Goal: Task Accomplishment & Management: Manage account settings

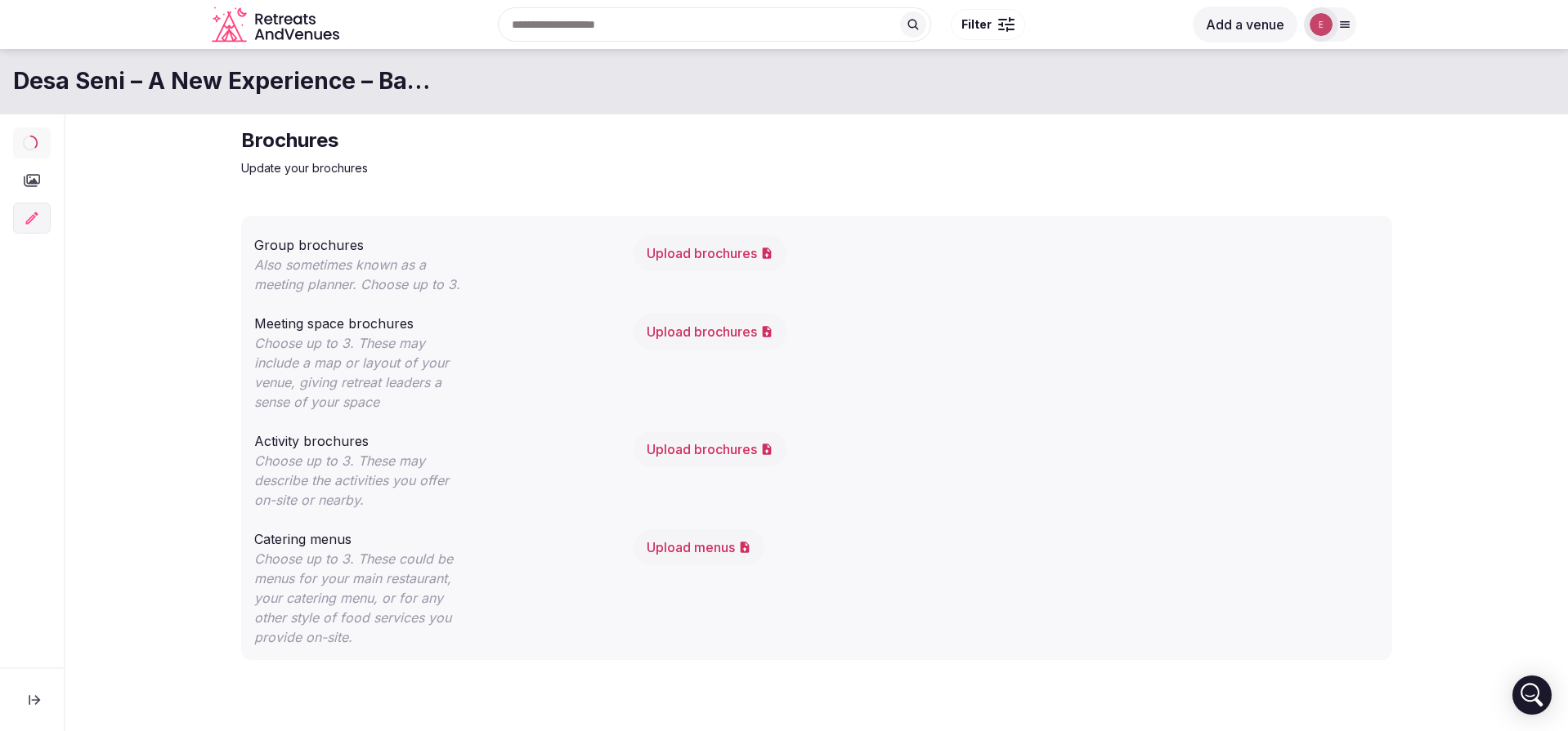
click at [37, 690] on button at bounding box center [35, 699] width 43 height 36
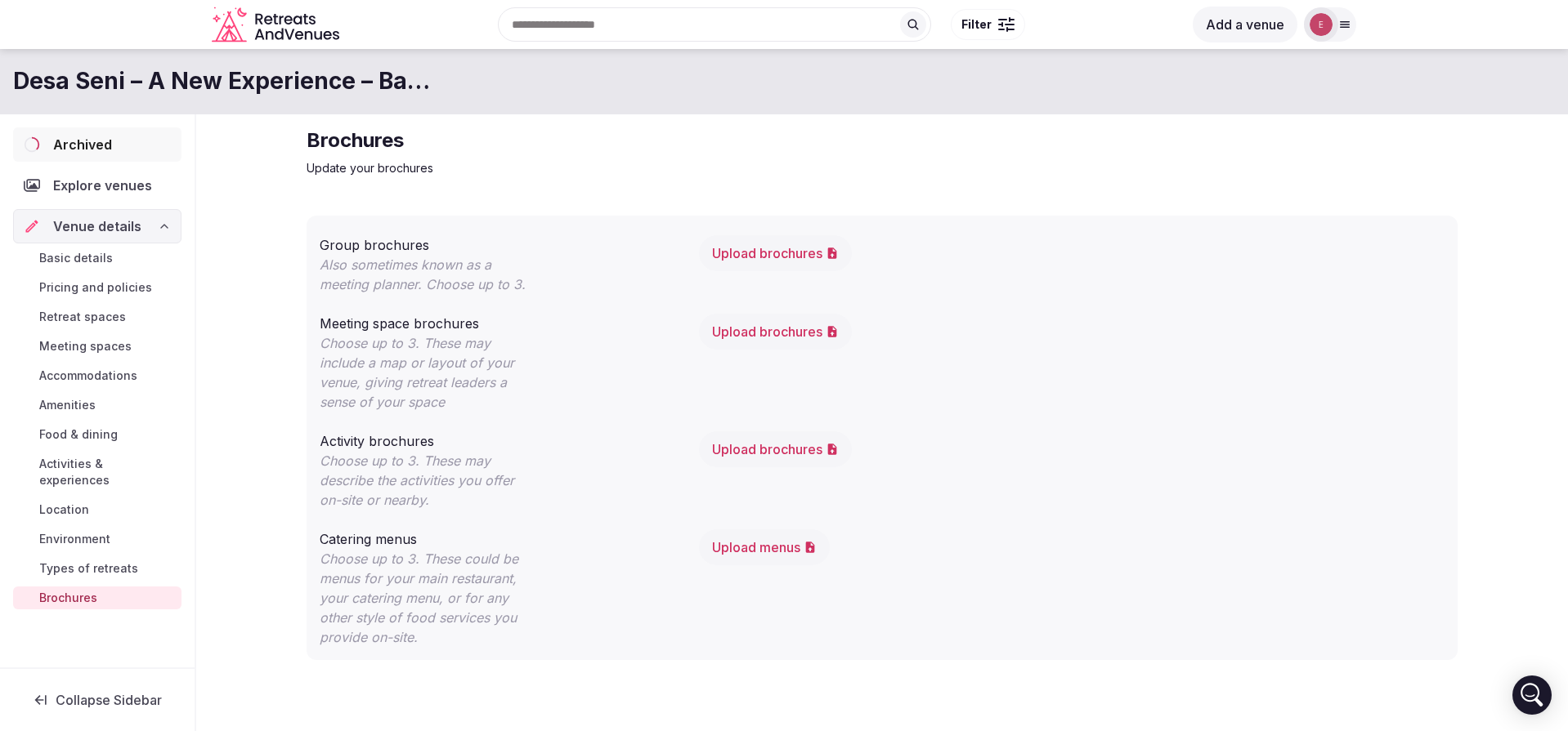
click at [63, 141] on span "Archived" at bounding box center [82, 145] width 59 height 19
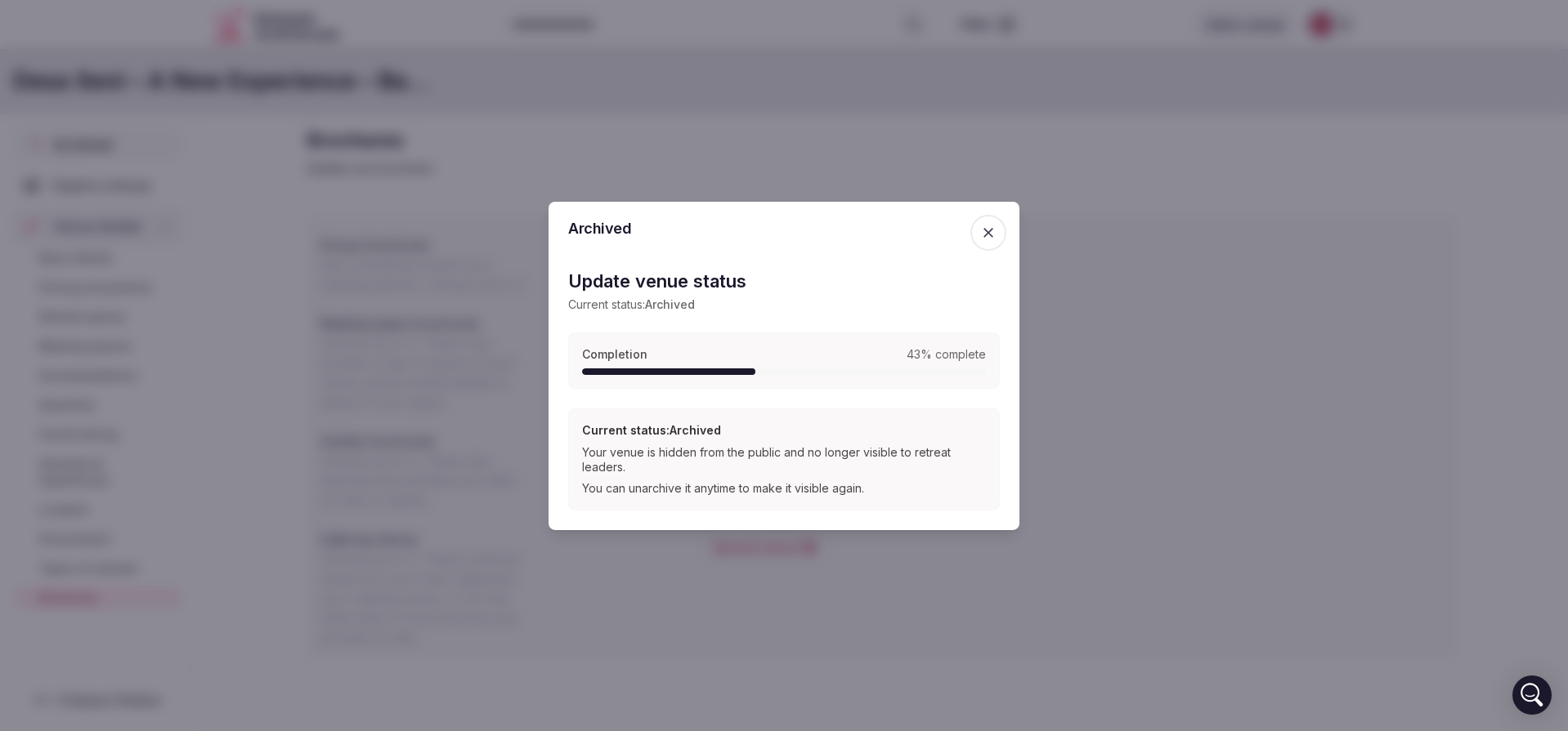
click at [789, 472] on div "Your venue is hidden from the public and no longer visible to retreat leaders." at bounding box center [784, 460] width 404 height 29
click at [984, 224] on span "button" at bounding box center [987, 232] width 36 height 36
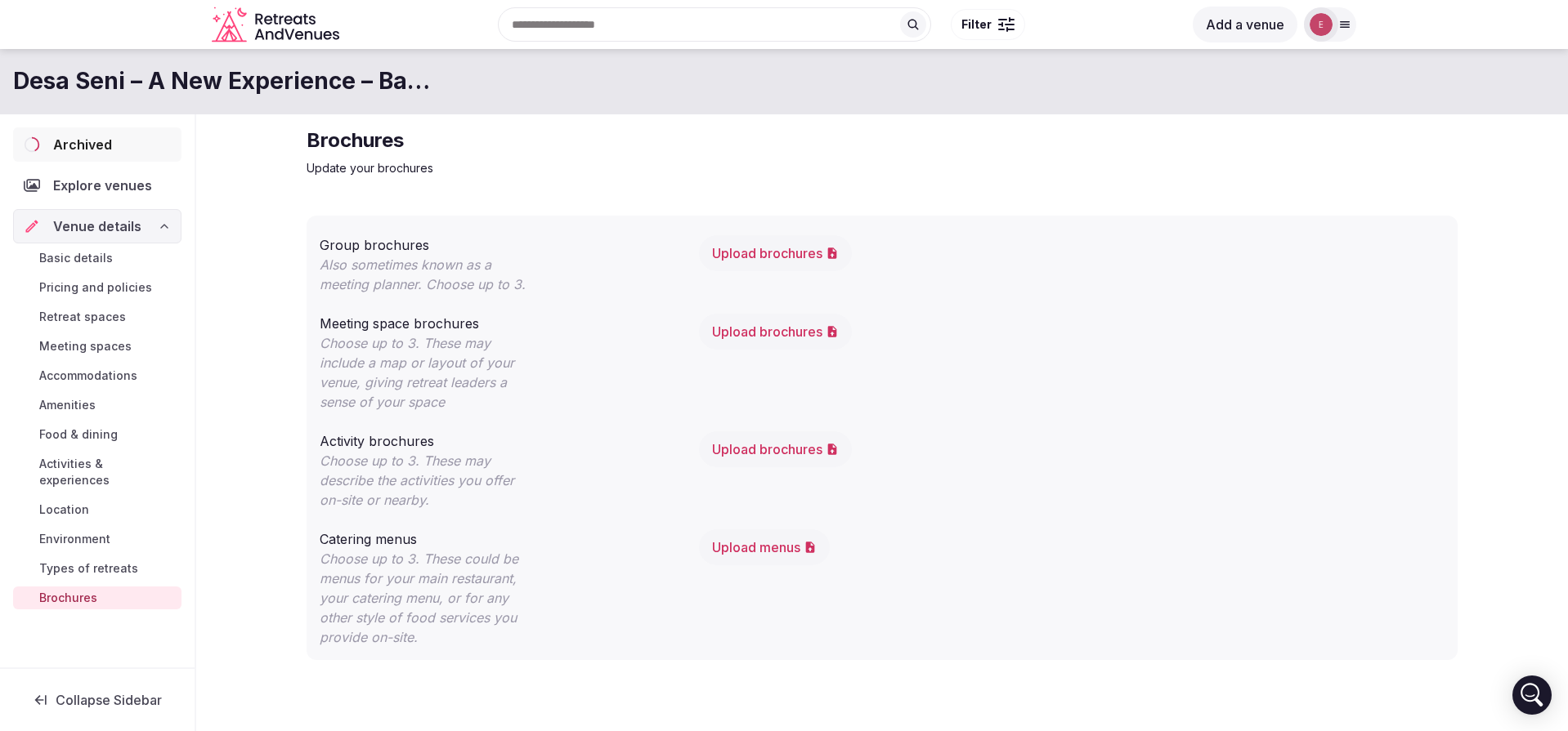
click at [115, 144] on div "Archived" at bounding box center [98, 145] width 168 height 35
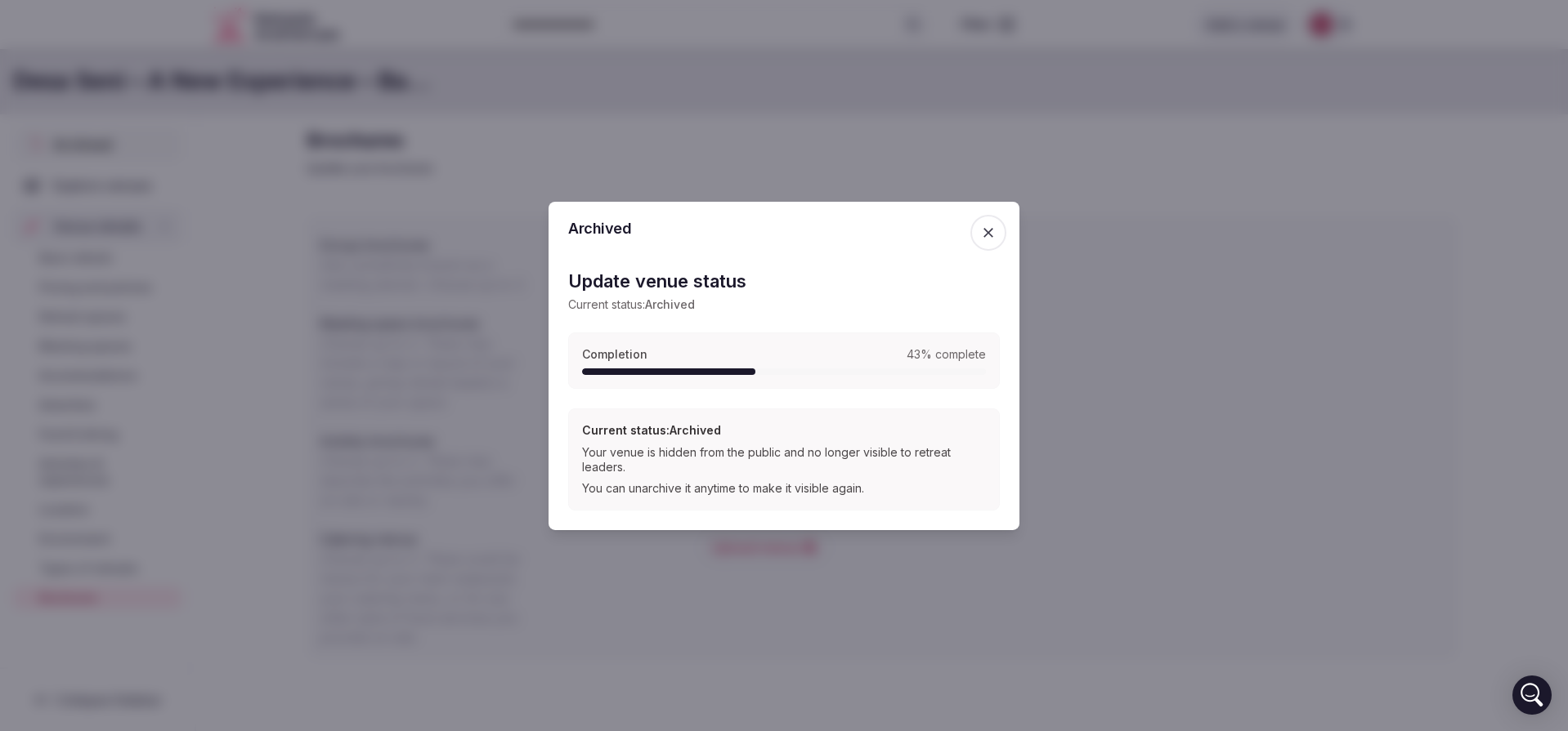
drag, startPoint x: 955, startPoint y: 347, endPoint x: 979, endPoint y: 237, distance: 112.6
click at [955, 342] on div "Completion 43 % complete" at bounding box center [784, 360] width 432 height 57
click at [986, 220] on span "button" at bounding box center [987, 232] width 36 height 36
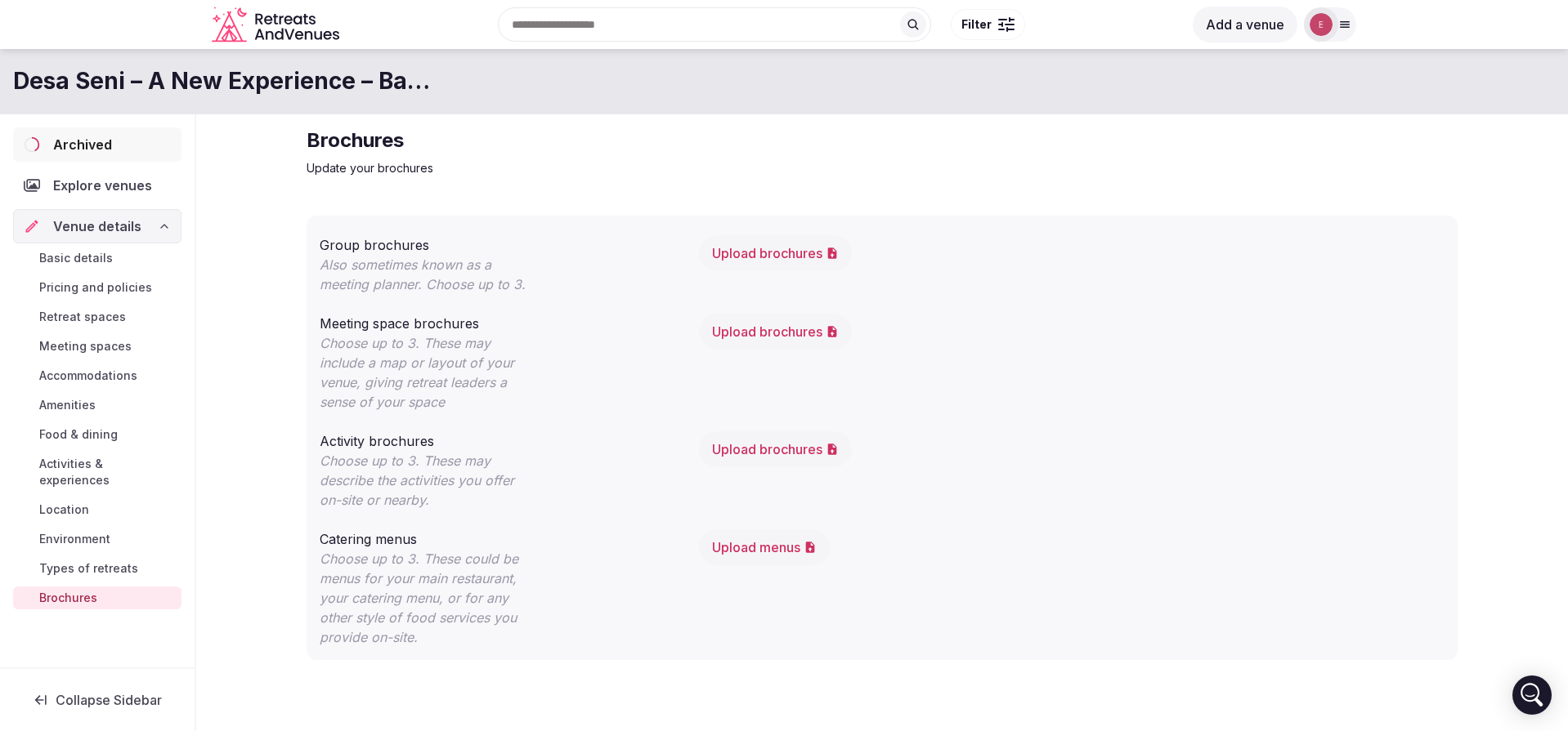
click at [97, 238] on div "Venue details" at bounding box center [98, 227] width 168 height 35
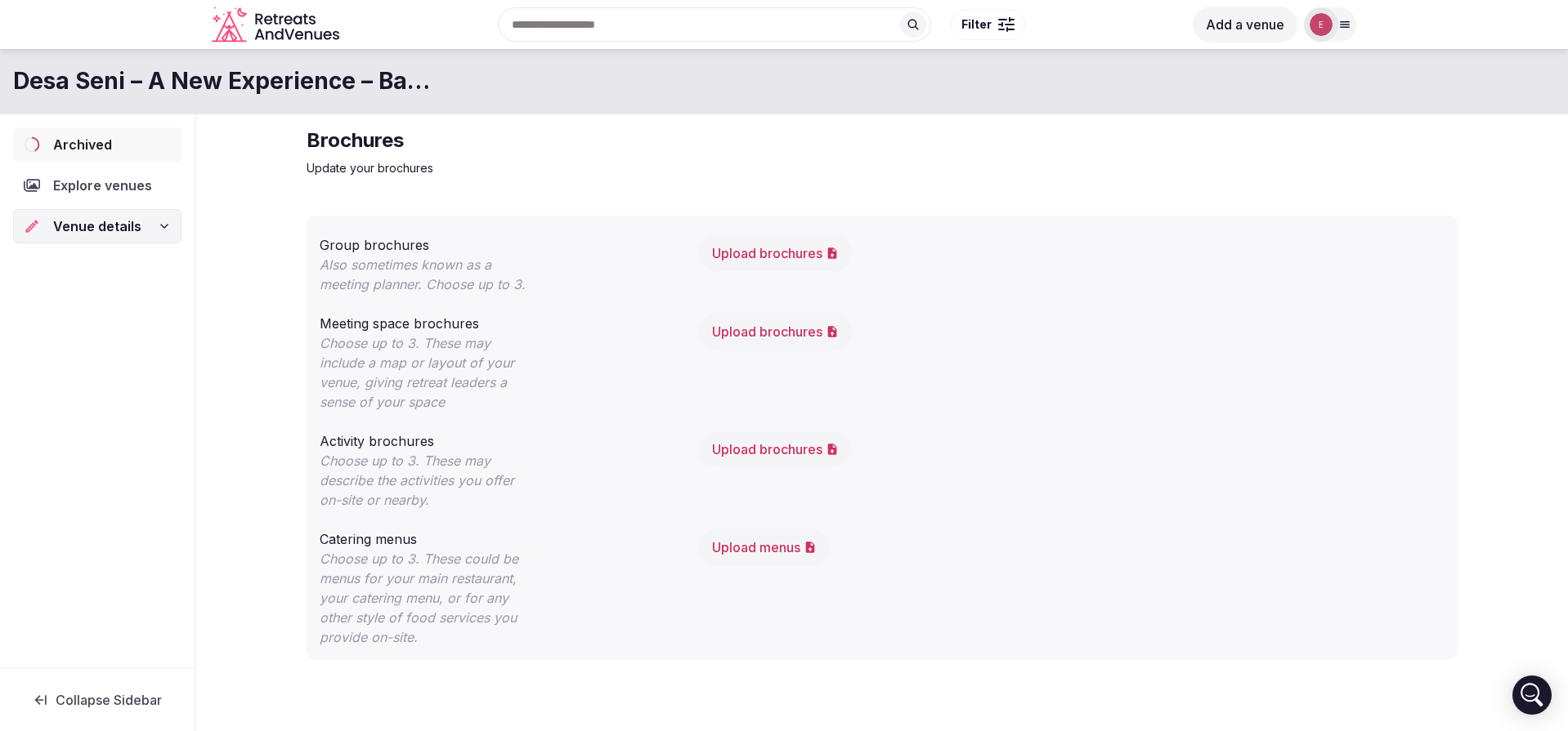
click at [113, 233] on span "Venue details" at bounding box center [97, 226] width 88 height 19
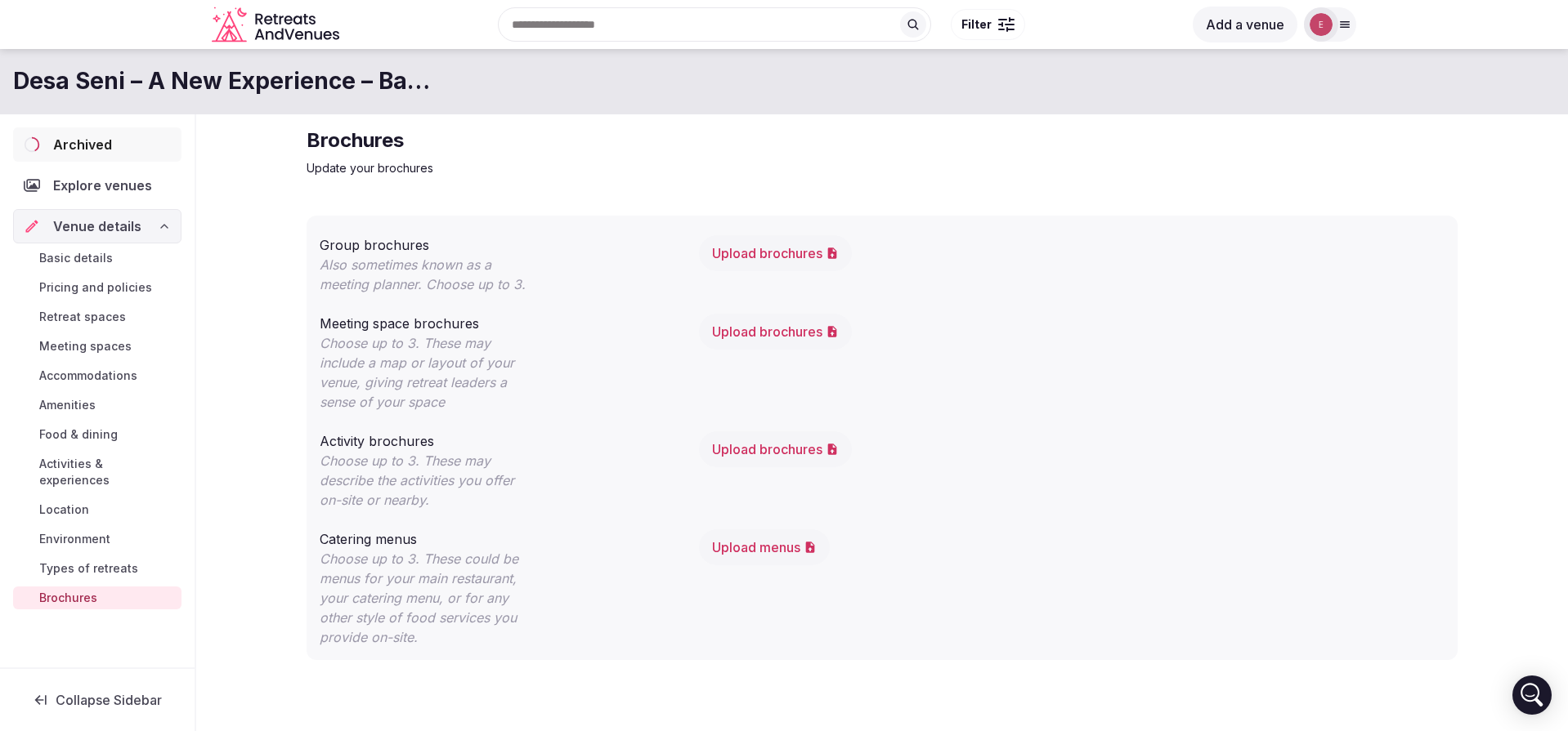
click at [87, 263] on span "Basic details" at bounding box center [76, 258] width 73 height 16
